Goal: Task Accomplishment & Management: Manage account settings

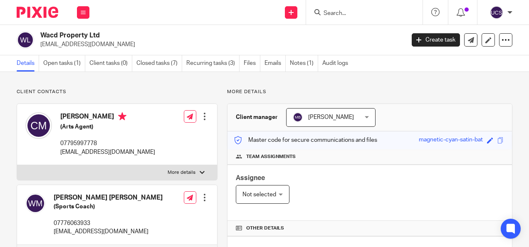
click at [323, 12] on input "Search" at bounding box center [360, 13] width 75 height 7
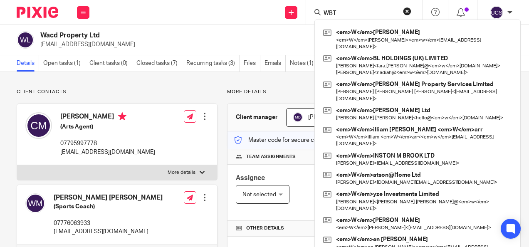
type input "WBT"
click button "submit" at bounding box center [0, 0] width 0 height 0
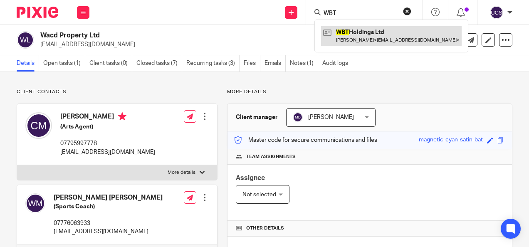
click at [368, 36] on link at bounding box center [391, 35] width 141 height 19
click at [367, 33] on link at bounding box center [391, 35] width 141 height 19
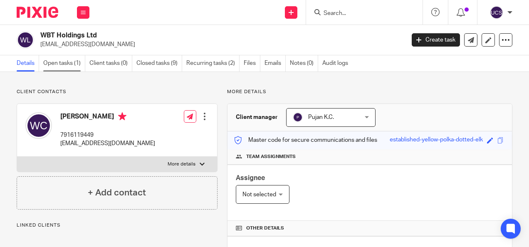
click at [65, 62] on link "Open tasks (1)" at bounding box center [64, 63] width 42 height 16
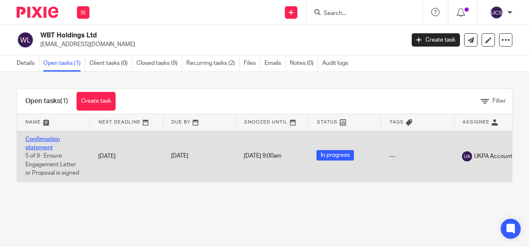
click at [30, 141] on link "Confirmation statement" at bounding box center [42, 144] width 35 height 14
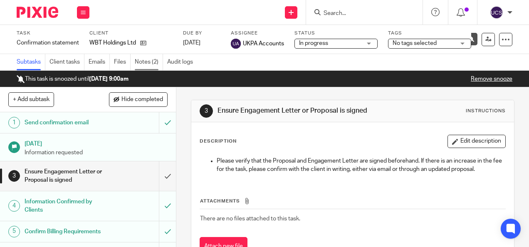
click at [152, 61] on link "Notes (2)" at bounding box center [149, 62] width 28 height 16
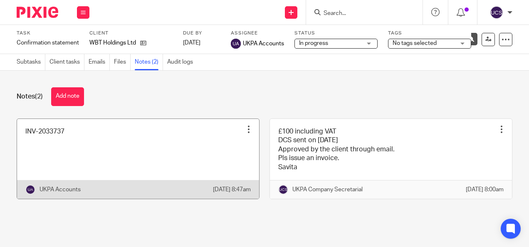
click at [245, 132] on div at bounding box center [249, 129] width 8 height 8
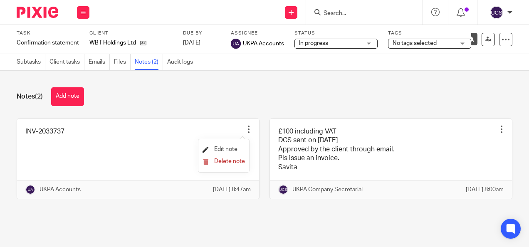
click at [229, 148] on span "Edit note" at bounding box center [225, 150] width 23 height 6
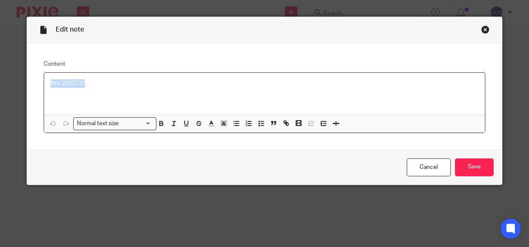
drag, startPoint x: 94, startPoint y: 80, endPoint x: 40, endPoint y: 80, distance: 54.1
click at [44, 80] on div "INV-2033737 Normal text size Loading... Remove Edit Insert new video Copy and p…" at bounding box center [265, 102] width 442 height 61
copy p "INV-2033737"
click at [460, 160] on input "Save" at bounding box center [474, 168] width 39 height 18
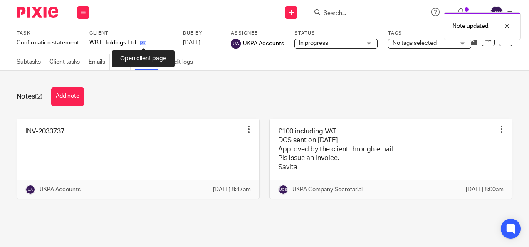
click at [142, 44] on icon at bounding box center [143, 43] width 6 height 6
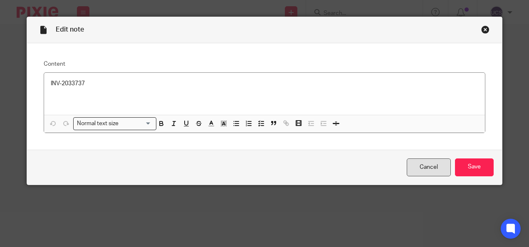
click at [422, 166] on link "Cancel" at bounding box center [429, 168] width 44 height 18
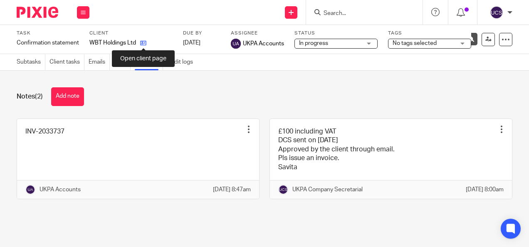
click at [144, 41] on icon at bounding box center [143, 43] width 6 height 6
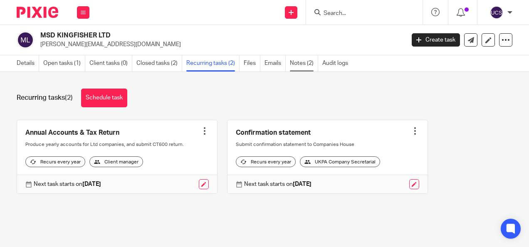
click at [302, 58] on link "Notes (2)" at bounding box center [304, 63] width 28 height 16
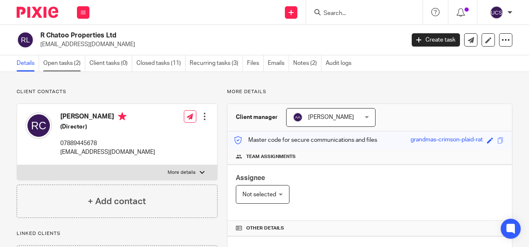
click at [53, 61] on link "Open tasks (2)" at bounding box center [64, 63] width 42 height 16
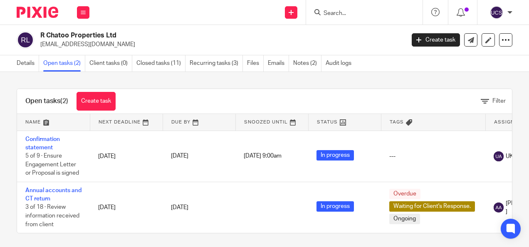
click at [40, 138] on link "Confirmation statement" at bounding box center [42, 144] width 35 height 14
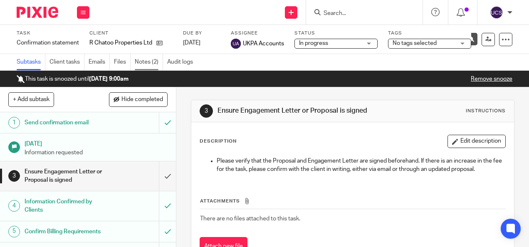
click at [146, 63] on link "Notes (2)" at bounding box center [149, 62] width 28 height 16
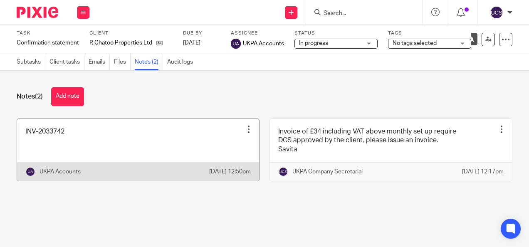
click at [245, 128] on div at bounding box center [249, 129] width 8 height 8
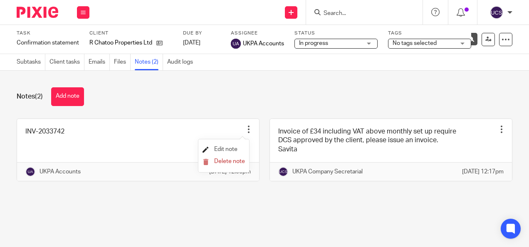
click at [219, 149] on span "Edit note" at bounding box center [225, 150] width 23 height 6
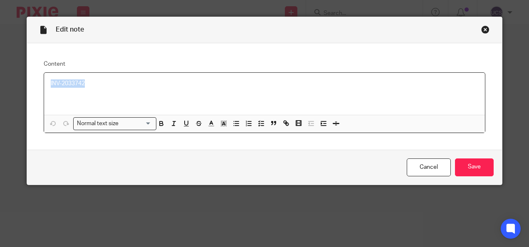
drag, startPoint x: 84, startPoint y: 86, endPoint x: 46, endPoint y: 83, distance: 38.0
click at [46, 83] on div "INV-2033742" at bounding box center [265, 94] width 442 height 42
copy p "INV-2033742"
click at [436, 169] on link "Cancel" at bounding box center [429, 168] width 44 height 18
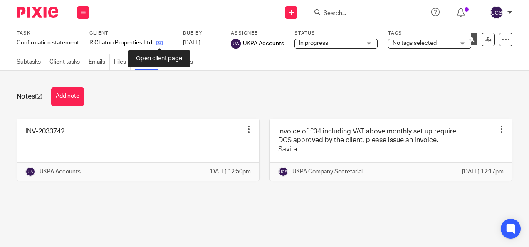
click at [159, 42] on icon at bounding box center [160, 43] width 6 height 6
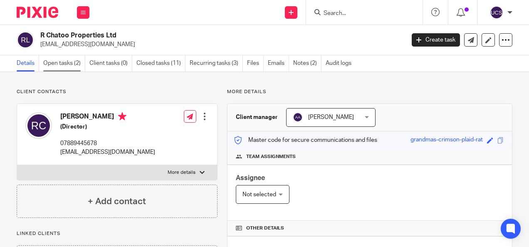
click at [62, 69] on link "Open tasks (2)" at bounding box center [64, 63] width 42 height 16
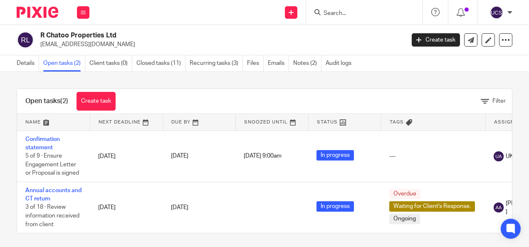
click at [333, 12] on input "Search" at bounding box center [360, 13] width 75 height 7
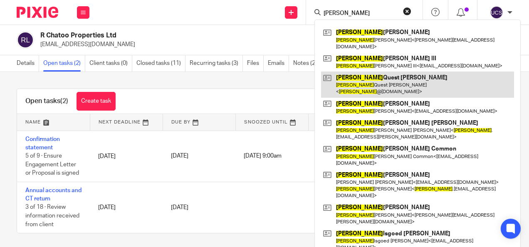
type input "Jmaes"
click at [389, 72] on link at bounding box center [417, 85] width 193 height 26
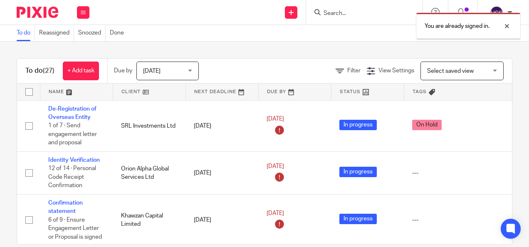
drag, startPoint x: 509, startPoint y: 24, endPoint x: 383, endPoint y: 2, distance: 127.1
click at [507, 23] on div at bounding box center [501, 26] width 22 height 10
click at [364, 10] on input "Search" at bounding box center [360, 13] width 75 height 7
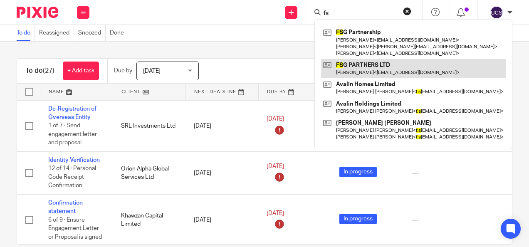
type input "fs"
click at [374, 59] on link at bounding box center [413, 68] width 185 height 19
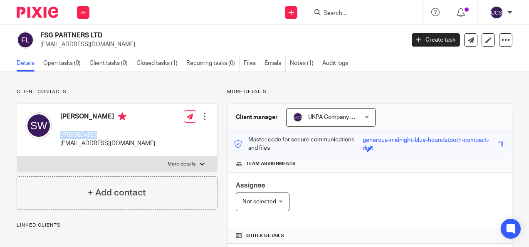
drag, startPoint x: 101, startPoint y: 135, endPoint x: 60, endPoint y: 133, distance: 41.3
click at [60, 133] on div "[PERSON_NAME] 07983604323 [EMAIL_ADDRESS][DOMAIN_NAME]" at bounding box center [90, 130] width 130 height 44
copy p "07983604323"
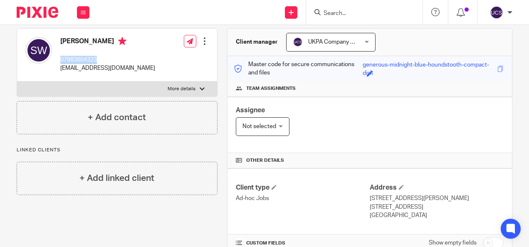
scroll to position [166, 0]
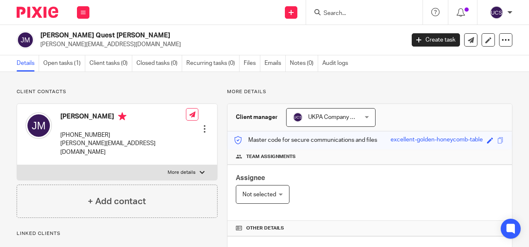
click at [74, 60] on link "Open tasks (1)" at bounding box center [64, 63] width 42 height 16
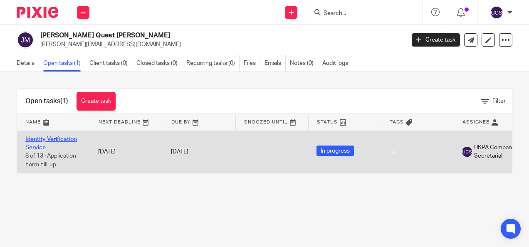
click at [39, 138] on link "Identity Verification Service" at bounding box center [51, 144] width 52 height 14
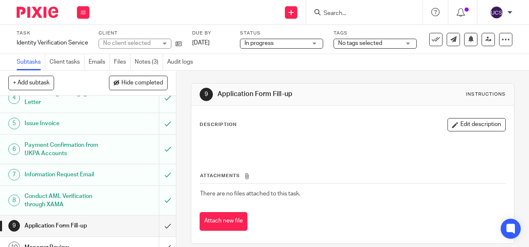
scroll to position [125, 0]
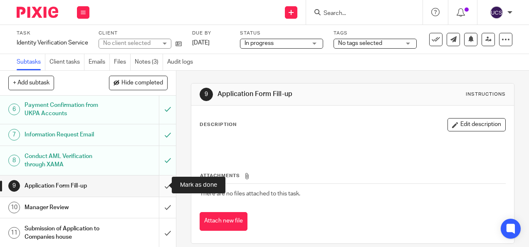
click at [160, 186] on input "submit" at bounding box center [88, 186] width 176 height 21
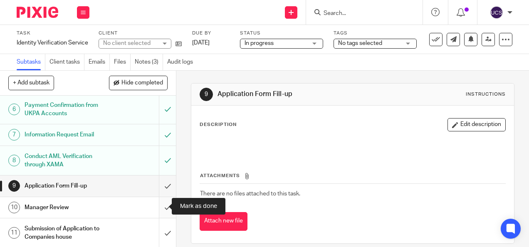
click at [159, 208] on input "submit" at bounding box center [88, 207] width 176 height 21
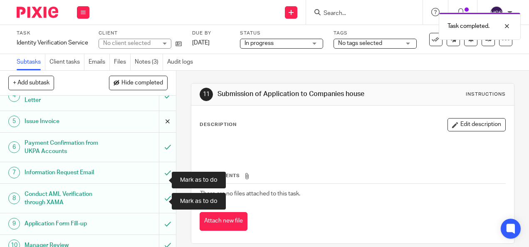
scroll to position [166, 0]
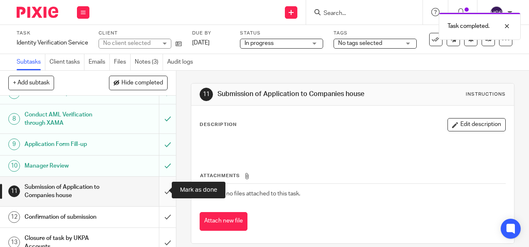
click at [162, 189] on input "submit" at bounding box center [88, 192] width 176 height 30
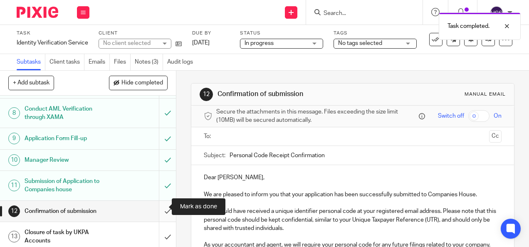
scroll to position [176, 0]
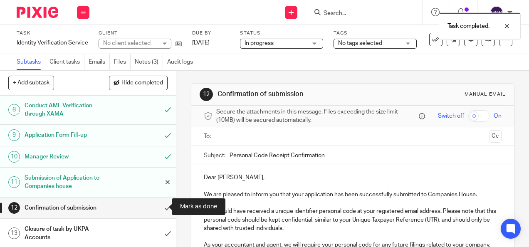
drag, startPoint x: 157, startPoint y: 205, endPoint x: 152, endPoint y: 180, distance: 25.1
click at [157, 204] on input "submit" at bounding box center [88, 208] width 176 height 21
click at [144, 66] on link "Notes (3)" at bounding box center [149, 62] width 28 height 16
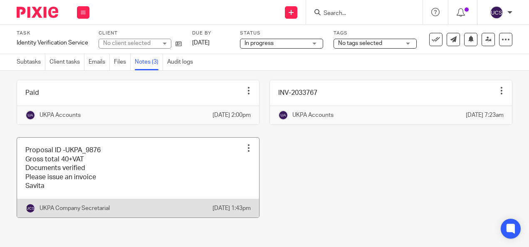
scroll to position [56, 0]
click at [245, 144] on div at bounding box center [249, 148] width 8 height 8
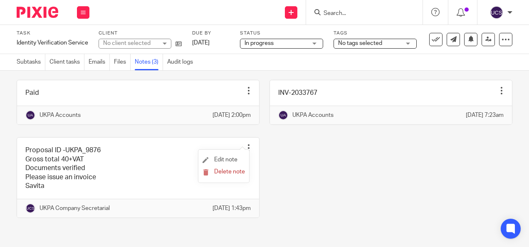
click at [229, 163] on li "Edit note" at bounding box center [224, 160] width 42 height 12
click at [212, 159] on link "Edit note" at bounding box center [220, 160] width 35 height 6
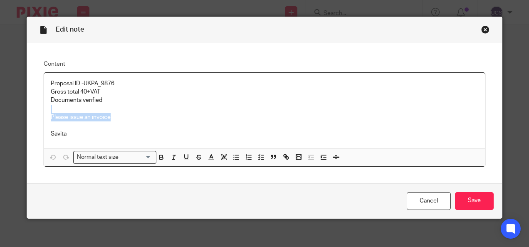
drag, startPoint x: 123, startPoint y: 117, endPoint x: 45, endPoint y: 111, distance: 78.5
click at [45, 111] on div "Proposal ID -UKPA_9876 Gross total 40+VAT Documents verified Please issue an in…" at bounding box center [265, 111] width 442 height 76
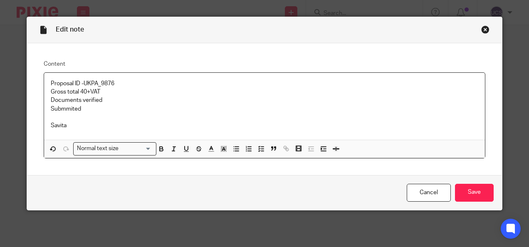
click at [68, 108] on p "Submmited" at bounding box center [265, 109] width 428 height 8
drag, startPoint x: 77, startPoint y: 110, endPoint x: 46, endPoint y: 108, distance: 30.9
click at [46, 108] on div "Proposal ID -UKPA_9876 Gross total 40+VAT Documents verified Submmted Savita" at bounding box center [265, 106] width 442 height 67
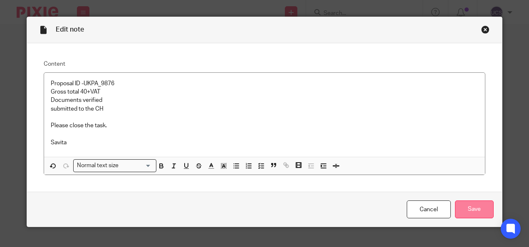
click at [470, 203] on input "Save" at bounding box center [474, 210] width 39 height 18
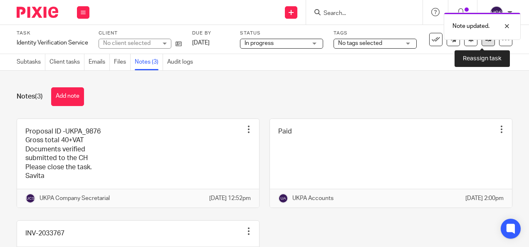
click at [482, 42] on link at bounding box center [488, 39] width 13 height 13
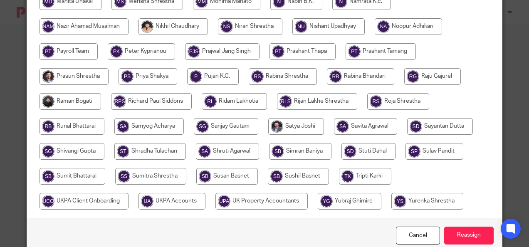
scroll to position [291, 0]
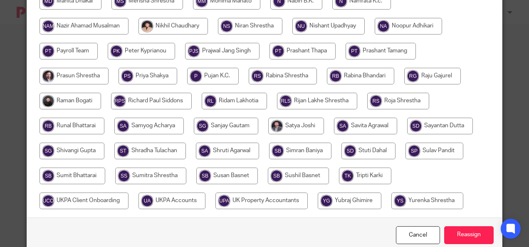
click at [193, 203] on input "radio" at bounding box center [172, 201] width 67 height 17
radio input "true"
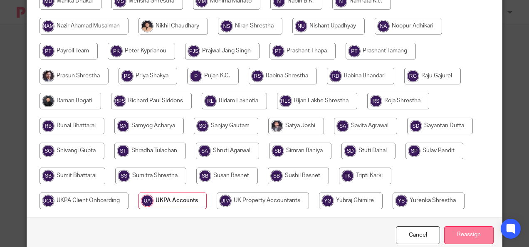
click at [472, 231] on input "Reassign" at bounding box center [470, 235] width 50 height 18
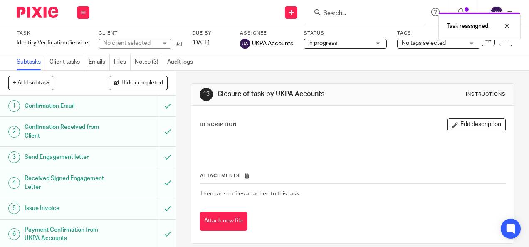
click at [335, 12] on div "Task reassigned." at bounding box center [393, 24] width 256 height 32
click at [330, 12] on div "Task reassigned." at bounding box center [393, 24] width 256 height 32
click at [358, 17] on div "Task reassigned." at bounding box center [393, 24] width 256 height 32
click at [329, 13] on input "Search" at bounding box center [360, 13] width 75 height 7
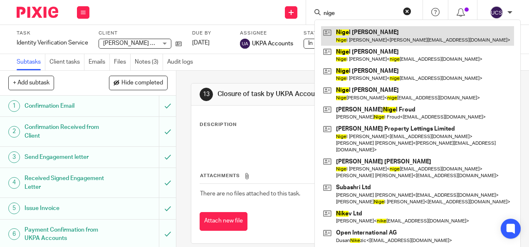
type input "nige"
click at [374, 37] on link at bounding box center [417, 35] width 193 height 19
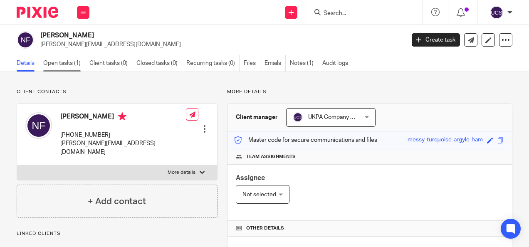
click at [58, 67] on link "Open tasks (1)" at bounding box center [64, 63] width 42 height 16
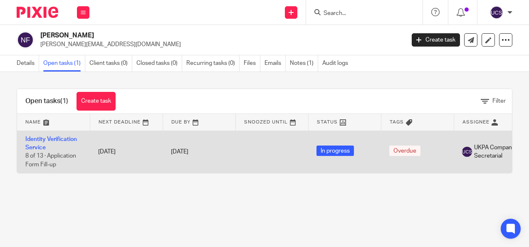
click at [35, 142] on td "Identity Verification Service 8 of 13 · Application Form Fill-up" at bounding box center [53, 152] width 73 height 42
click at [34, 137] on link "Identity Verification Service" at bounding box center [51, 144] width 52 height 14
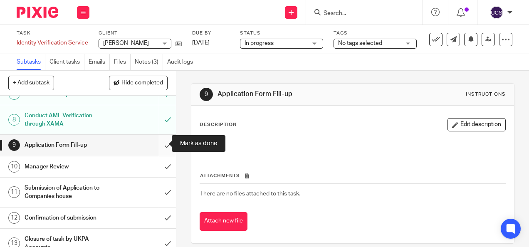
scroll to position [166, 0]
click at [160, 146] on input "submit" at bounding box center [88, 144] width 176 height 21
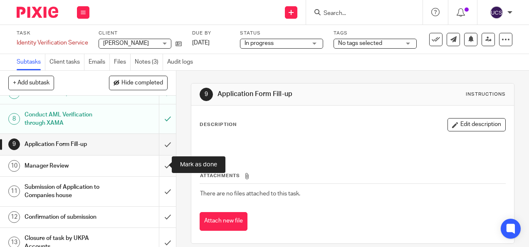
click at [161, 163] on input "submit" at bounding box center [88, 166] width 176 height 21
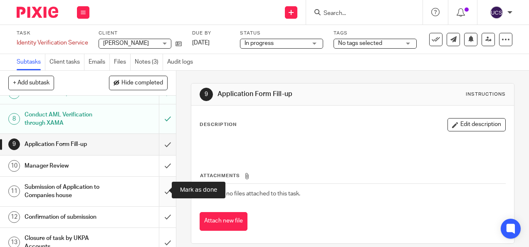
click at [162, 188] on input "submit" at bounding box center [88, 192] width 176 height 30
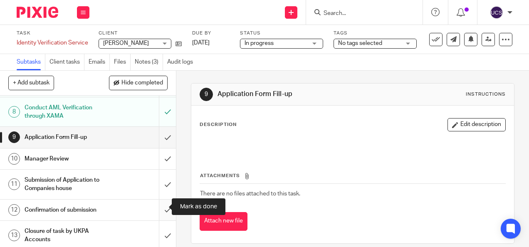
scroll to position [176, 0]
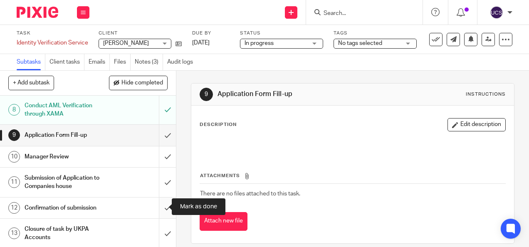
click at [156, 209] on input "submit" at bounding box center [88, 208] width 176 height 21
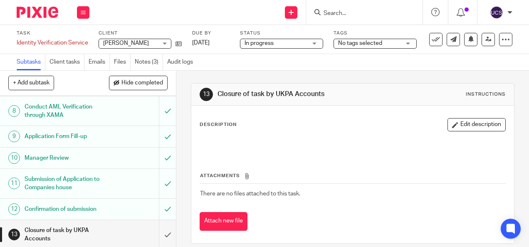
scroll to position [176, 0]
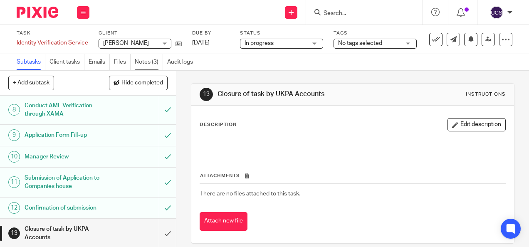
click at [145, 59] on link "Notes (3)" at bounding box center [149, 62] width 28 height 16
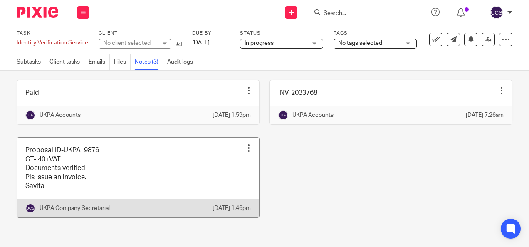
scroll to position [56, 0]
click at [245, 144] on div at bounding box center [249, 148] width 8 height 8
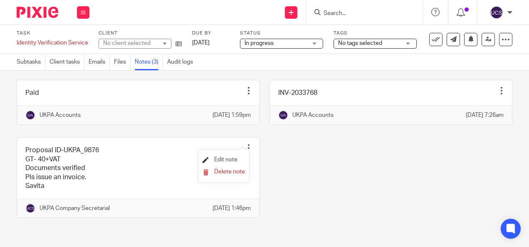
click at [230, 162] on span "Edit note" at bounding box center [225, 160] width 23 height 6
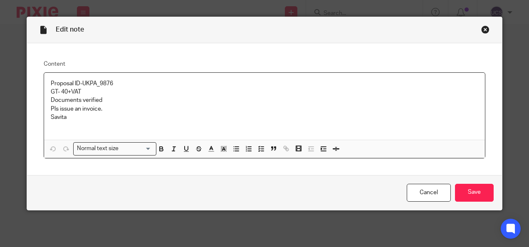
click at [105, 109] on p "Pls issue an invoice." at bounding box center [265, 109] width 428 height 8
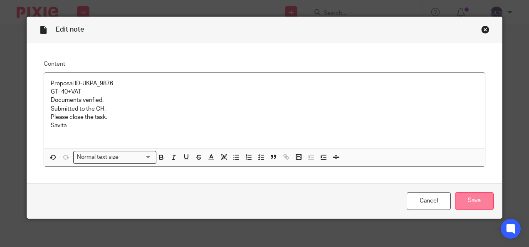
click at [478, 204] on input "Save" at bounding box center [474, 201] width 39 height 18
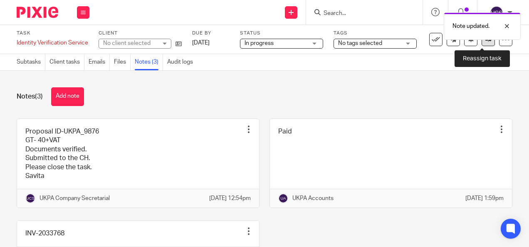
click at [486, 42] on link at bounding box center [488, 39] width 13 height 13
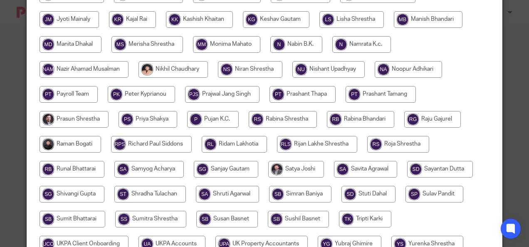
scroll to position [313, 0]
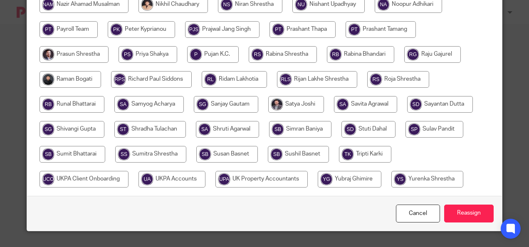
click at [184, 184] on input "radio" at bounding box center [172, 179] width 67 height 17
radio input "true"
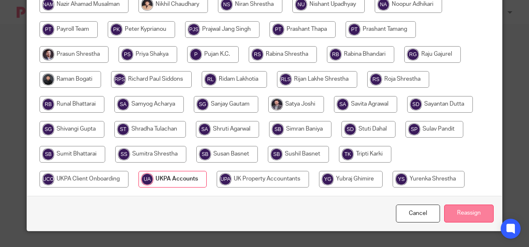
click at [470, 214] on input "Reassign" at bounding box center [470, 214] width 50 height 18
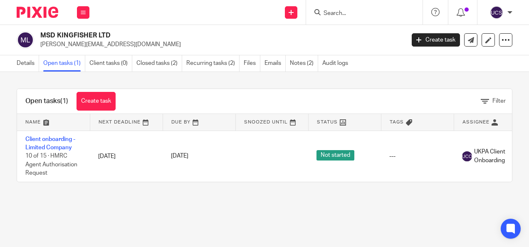
click at [159, 60] on link "Closed tasks (2)" at bounding box center [160, 63] width 46 height 16
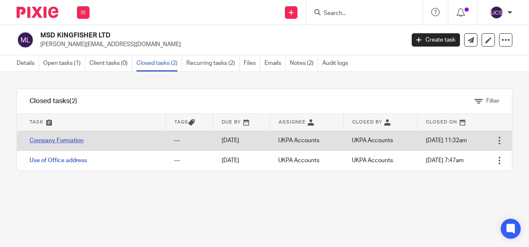
click at [61, 142] on link "Company Formation" at bounding box center [57, 141] width 54 height 6
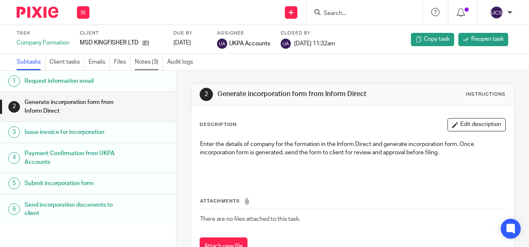
click at [139, 63] on link "Notes (3)" at bounding box center [149, 62] width 28 height 16
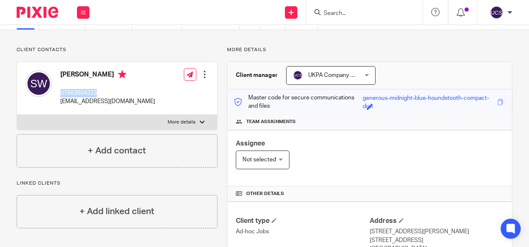
scroll to position [42, 0]
click at [328, 12] on input "Search" at bounding box center [360, 13] width 75 height 7
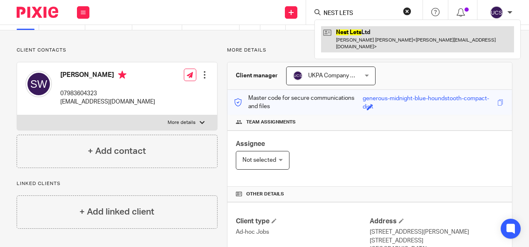
type input "NEST LETS"
click at [363, 31] on link at bounding box center [417, 39] width 193 height 26
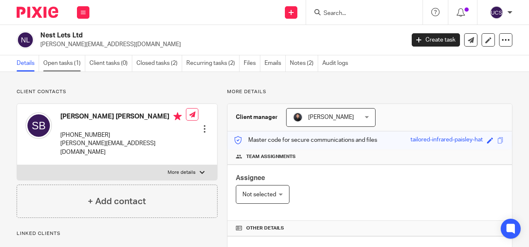
click at [68, 63] on link "Open tasks (1)" at bounding box center [64, 63] width 42 height 16
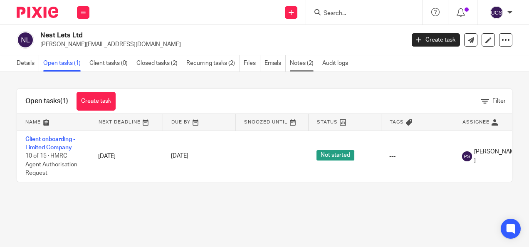
click at [296, 62] on link "Notes (2)" at bounding box center [304, 63] width 28 height 16
